Goal: Information Seeking & Learning: Learn about a topic

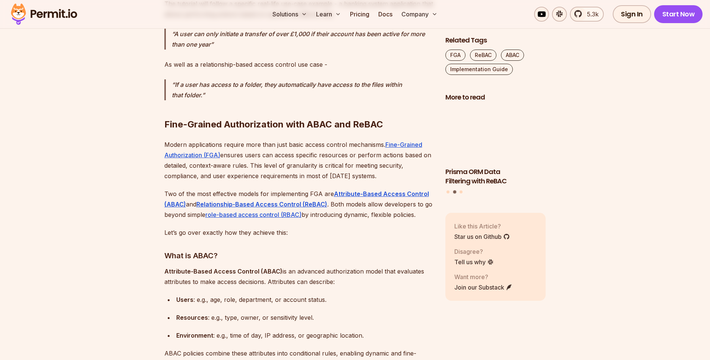
scroll to position [715, 0]
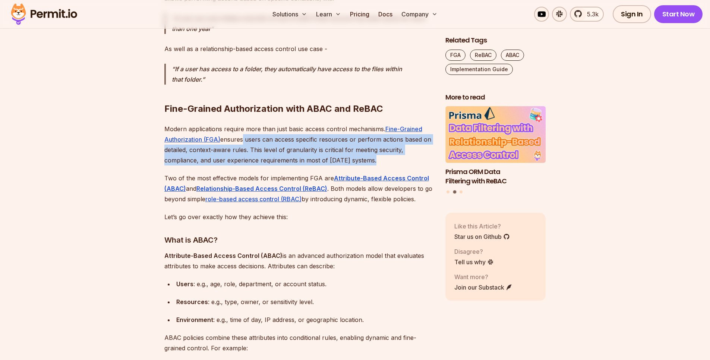
drag, startPoint x: 241, startPoint y: 142, endPoint x: 369, endPoint y: 160, distance: 129.8
click at [369, 160] on p "Modern applications require more than just basic access control mechanisms. Fin…" at bounding box center [298, 145] width 269 height 42
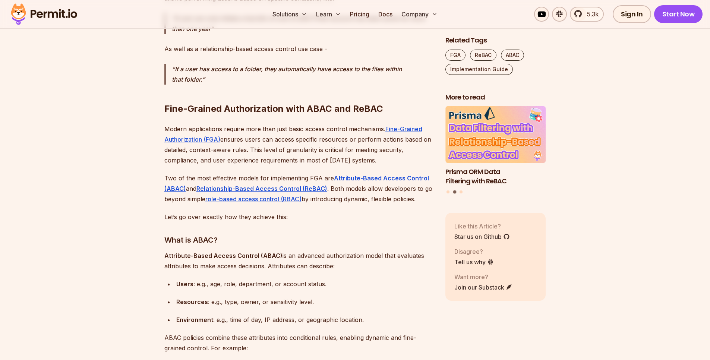
click at [180, 175] on p "Two of the most effective models for implementing FGA are Attribute-Based Acces…" at bounding box center [298, 188] width 269 height 31
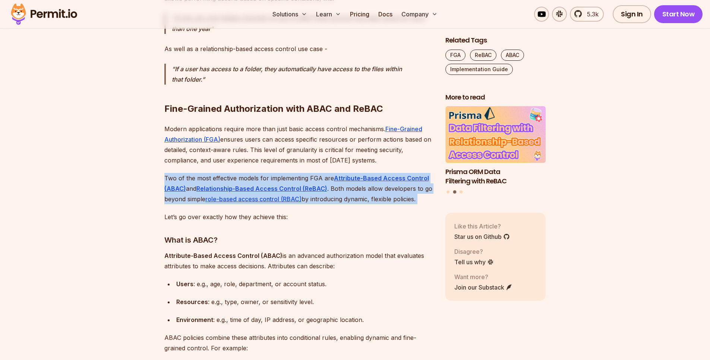
click at [180, 175] on p "Two of the most effective models for implementing FGA are Attribute-Based Acces…" at bounding box center [298, 188] width 269 height 31
click at [246, 174] on p "Two of the most effective models for implementing FGA are Attribute-Based Acces…" at bounding box center [298, 188] width 269 height 31
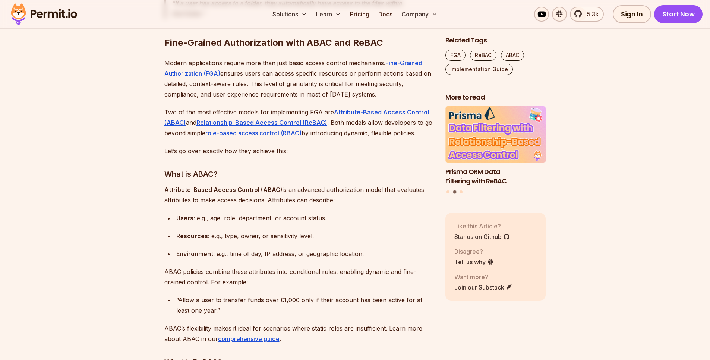
scroll to position [805, 0]
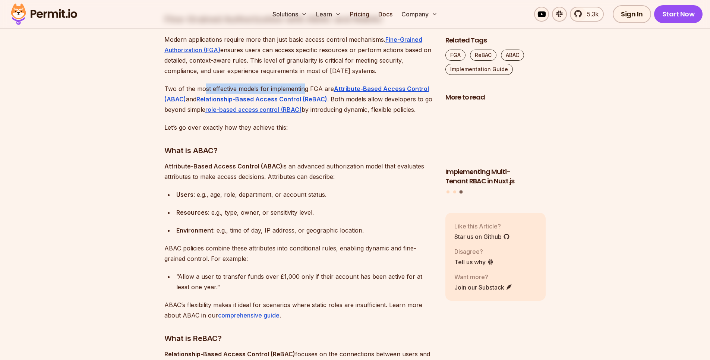
drag, startPoint x: 205, startPoint y: 88, endPoint x: 303, endPoint y: 88, distance: 98.0
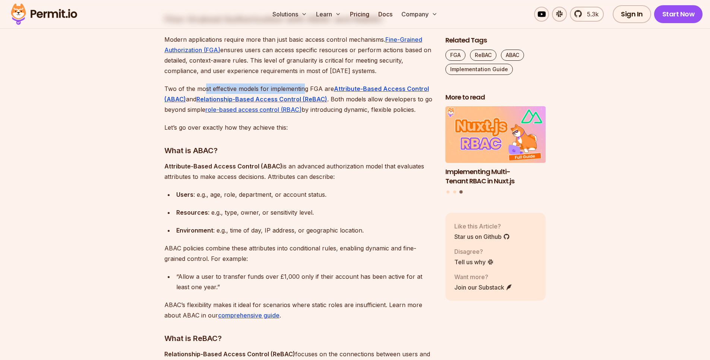
click at [303, 88] on p "Two of the most effective models for implementing FGA are Attribute-Based Acces…" at bounding box center [298, 98] width 269 height 31
click at [362, 102] on p "Two of the most effective models for implementing FGA are Attribute-Based Acces…" at bounding box center [298, 98] width 269 height 31
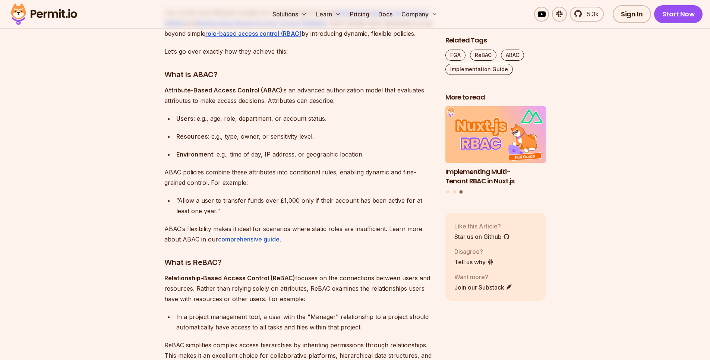
scroll to position [894, 0]
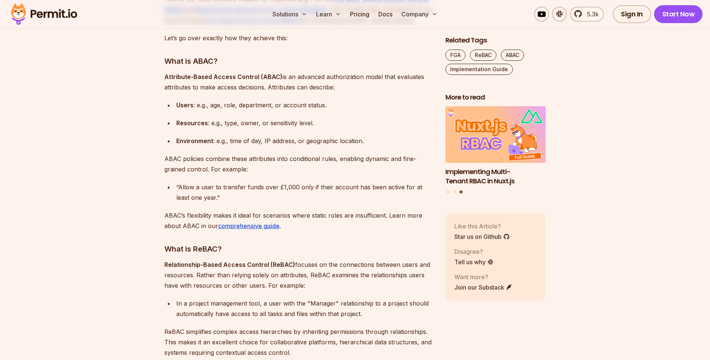
drag, startPoint x: 288, startPoint y: 78, endPoint x: 413, endPoint y: 77, distance: 125.5
click at [413, 77] on p "Attribute-Based Access Control (ABAC) is an advanced authorization model that e…" at bounding box center [298, 82] width 269 height 21
click at [409, 78] on p "Attribute-Based Access Control (ABAC) is an advanced authorization model that e…" at bounding box center [298, 82] width 269 height 21
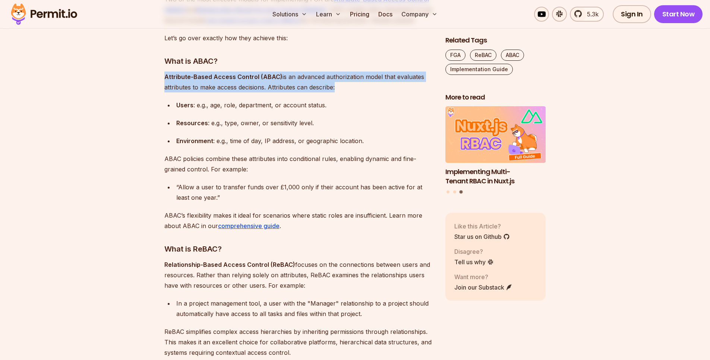
click at [409, 78] on p "Attribute-Based Access Control (ABAC) is an advanced authorization model that e…" at bounding box center [298, 82] width 269 height 21
drag, startPoint x: 230, startPoint y: 88, endPoint x: 237, endPoint y: 88, distance: 6.7
click at [230, 88] on p "Attribute-Based Access Control (ABAC) is an advanced authorization model that e…" at bounding box center [298, 82] width 269 height 21
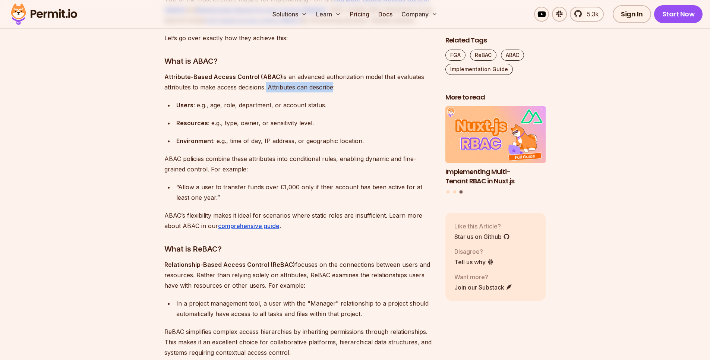
drag, startPoint x: 265, startPoint y: 85, endPoint x: 329, endPoint y: 87, distance: 64.1
click at [329, 87] on p "Attribute-Based Access Control (ABAC) is an advanced authorization model that e…" at bounding box center [298, 82] width 269 height 21
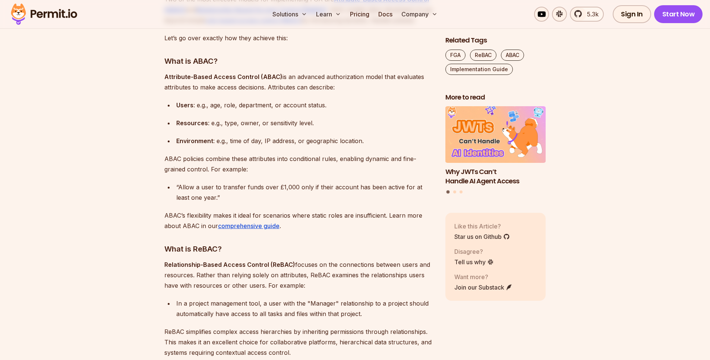
click at [184, 103] on strong "Users" at bounding box center [184, 104] width 17 height 7
click at [188, 119] on strong "Resources" at bounding box center [192, 122] width 32 height 7
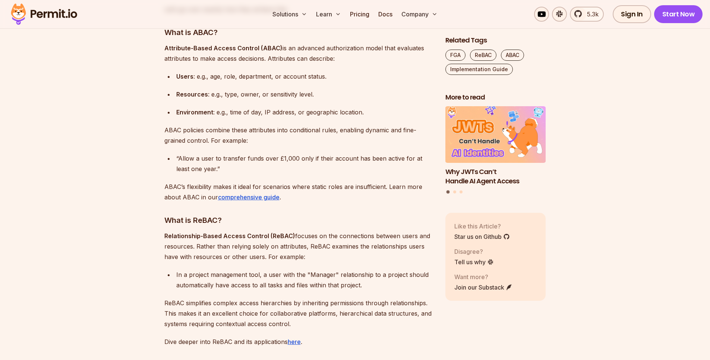
scroll to position [939, 0]
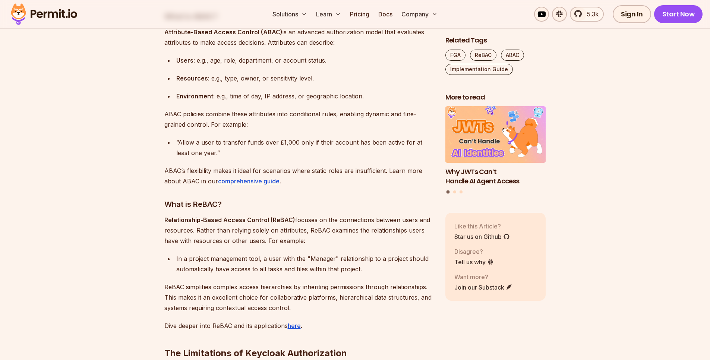
click at [169, 112] on p "ABAC policies combine these attributes into conditional rules, enabling dynamic…" at bounding box center [298, 119] width 269 height 21
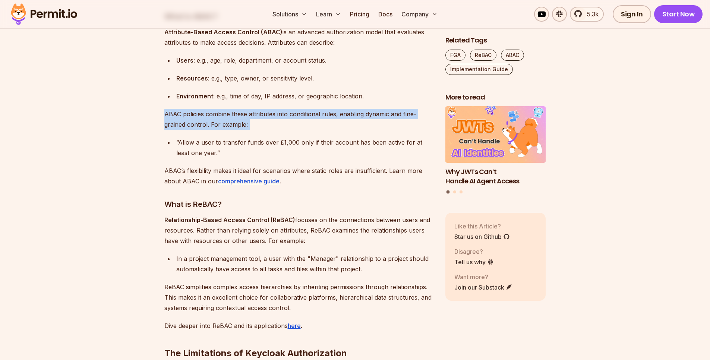
click at [169, 112] on p "ABAC policies combine these attributes into conditional rules, enabling dynamic…" at bounding box center [298, 119] width 269 height 21
click at [257, 126] on p "ABAC policies combine these attributes into conditional rules, enabling dynamic…" at bounding box center [298, 119] width 269 height 21
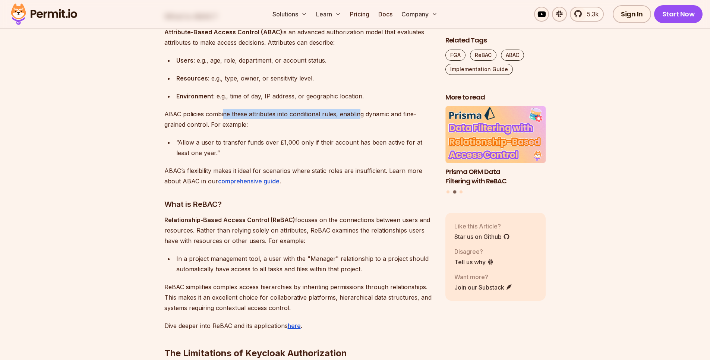
drag, startPoint x: 223, startPoint y: 116, endPoint x: 359, endPoint y: 118, distance: 135.6
click at [359, 118] on p "ABAC policies combine these attributes into conditional rules, enabling dynamic…" at bounding box center [298, 119] width 269 height 21
click at [224, 169] on p "ABAC’s flexibility makes it ideal for scenarios where static roles are insuffic…" at bounding box center [298, 175] width 269 height 21
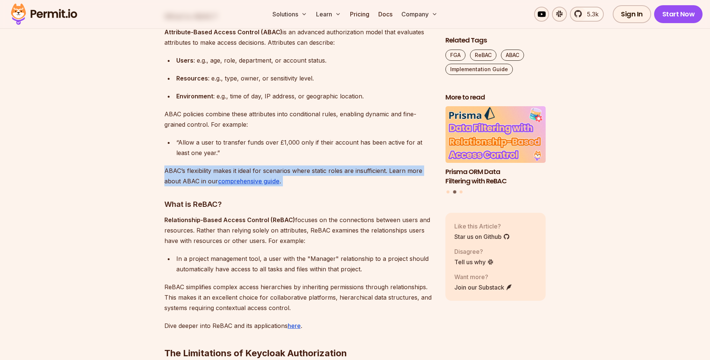
click at [224, 169] on p "ABAC’s flexibility makes it ideal for scenarios where static roles are insuffic…" at bounding box center [298, 175] width 269 height 21
click at [302, 172] on p "ABAC’s flexibility makes it ideal for scenarios where static roles are insuffic…" at bounding box center [298, 175] width 269 height 21
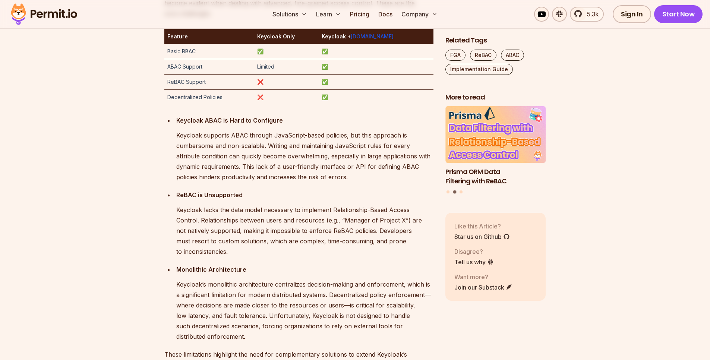
scroll to position [1341, 0]
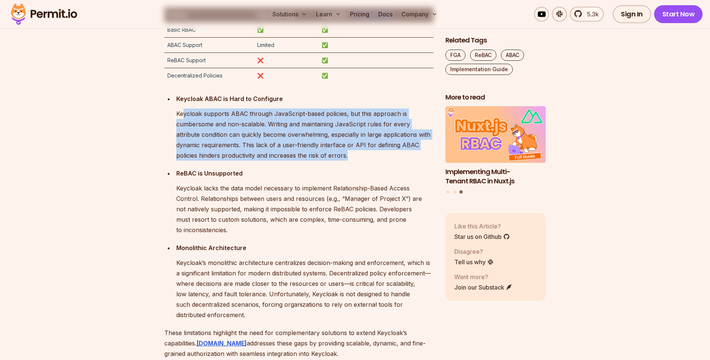
drag, startPoint x: 183, startPoint y: 114, endPoint x: 348, endPoint y: 154, distance: 169.9
click at [348, 154] on p "Keycloak supports ABAC through JavaScript-based policies, but this approach is …" at bounding box center [304, 134] width 257 height 52
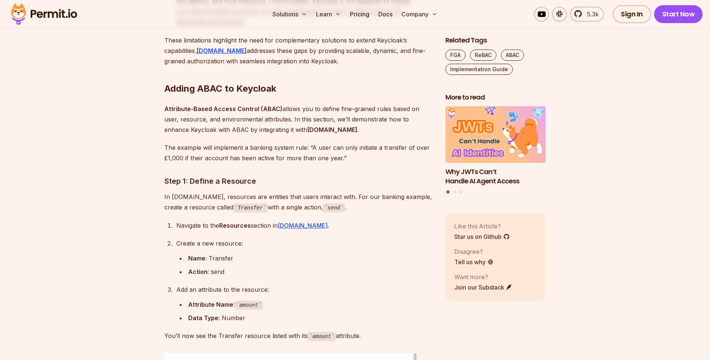
scroll to position [1654, 0]
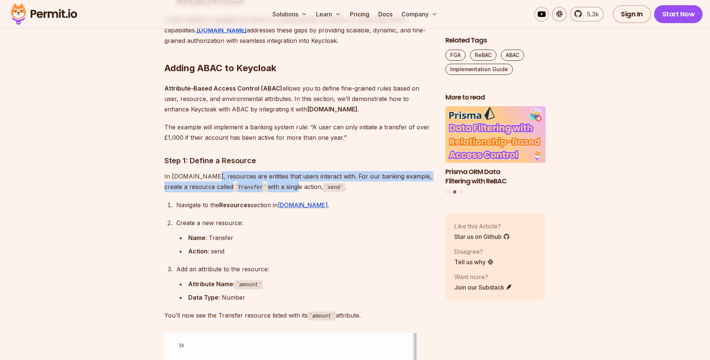
drag, startPoint x: 202, startPoint y: 166, endPoint x: 275, endPoint y: 175, distance: 74.0
click at [275, 175] on p "In [DOMAIN_NAME], resources are entities that users interact with. For our bank…" at bounding box center [298, 181] width 269 height 21
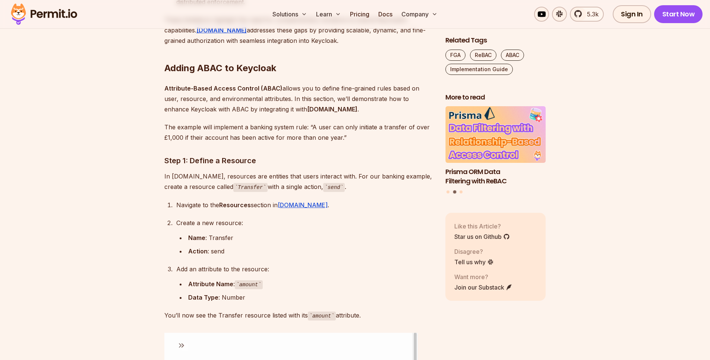
click at [343, 180] on p "In [DOMAIN_NAME], resources are entities that users interact with. For our bank…" at bounding box center [298, 181] width 269 height 21
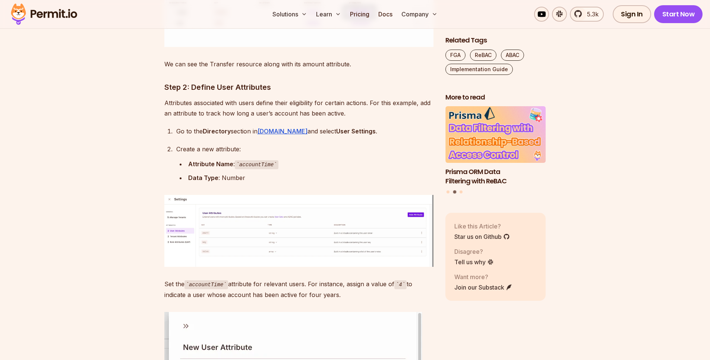
scroll to position [2369, 0]
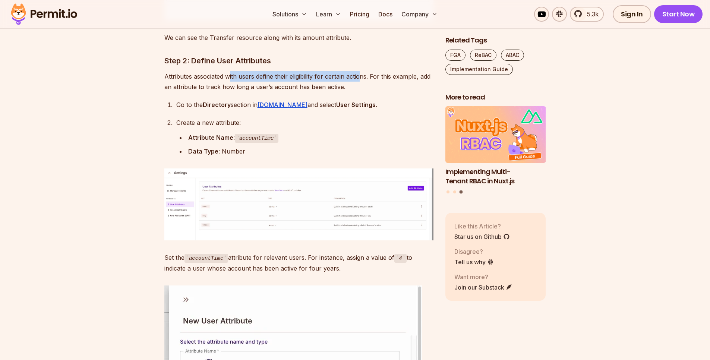
drag, startPoint x: 229, startPoint y: 66, endPoint x: 361, endPoint y: 66, distance: 132.6
click at [361, 71] on p "Attributes associated with users define their eligibility for certain actions. …" at bounding box center [298, 81] width 269 height 21
click at [210, 101] on strong "Directory" at bounding box center [217, 104] width 28 height 7
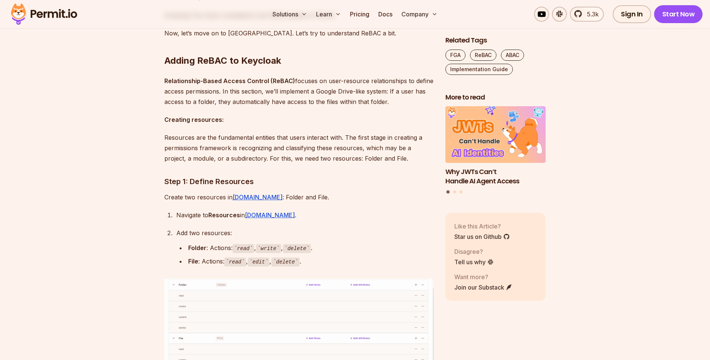
scroll to position [5409, 0]
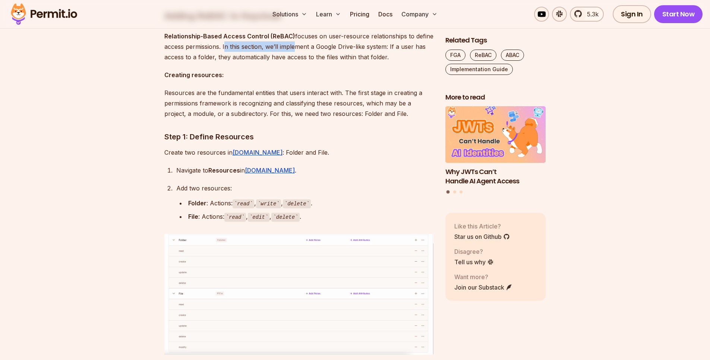
drag, startPoint x: 224, startPoint y: 89, endPoint x: 293, endPoint y: 89, distance: 68.9
click at [293, 62] on p "Relationship-Based Access Control (ReBAC) focuses on user-resource relationship…" at bounding box center [298, 46] width 269 height 31
click at [244, 80] on p "Creating resources:" at bounding box center [298, 75] width 269 height 10
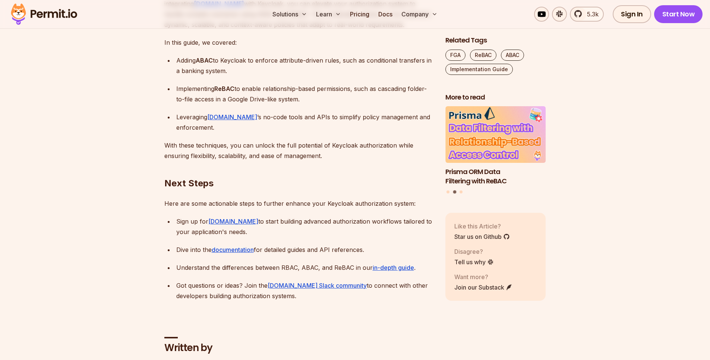
scroll to position [7063, 0]
